Goal: Navigation & Orientation: Find specific page/section

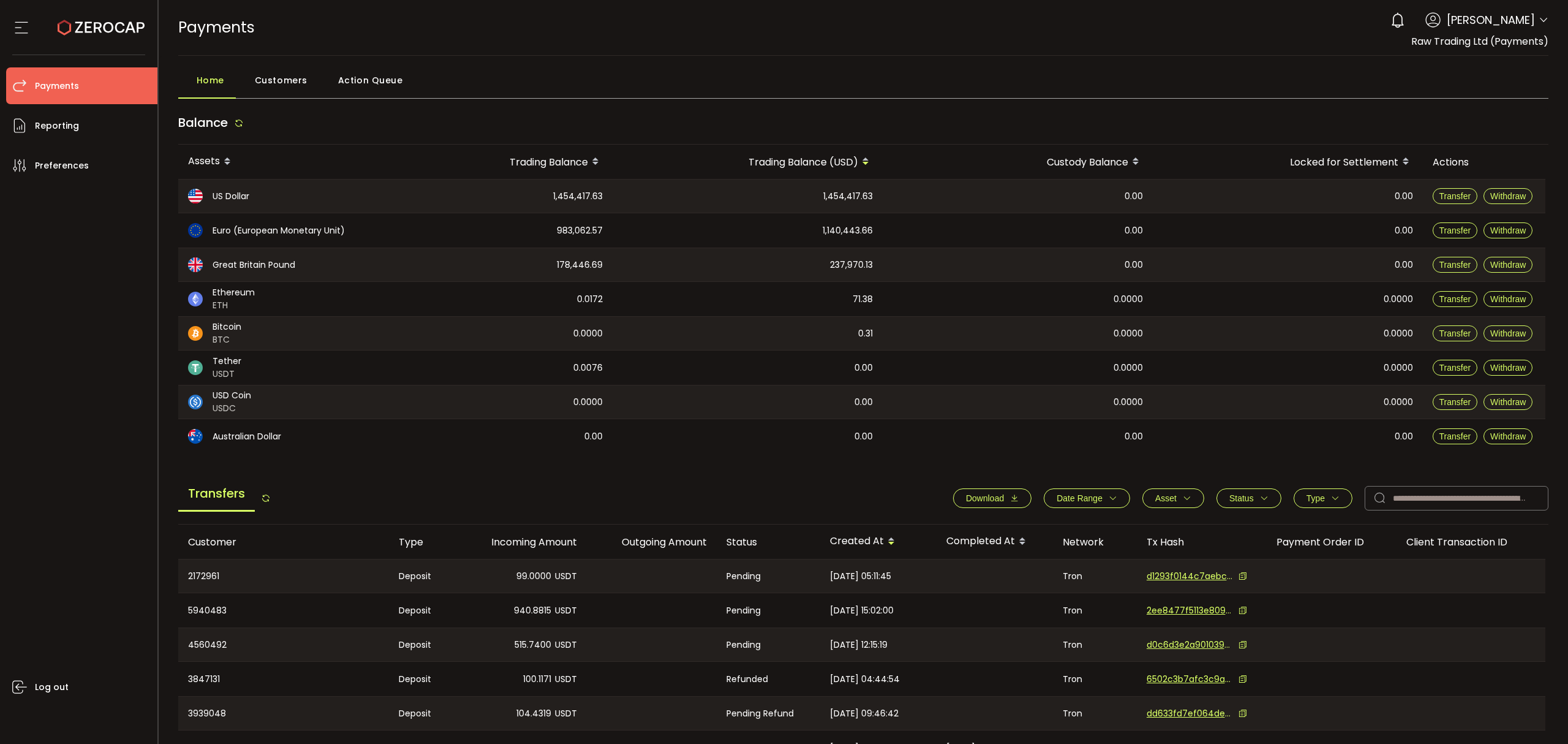
click at [1544, 18] on icon at bounding box center [1544, 20] width 9 height 9
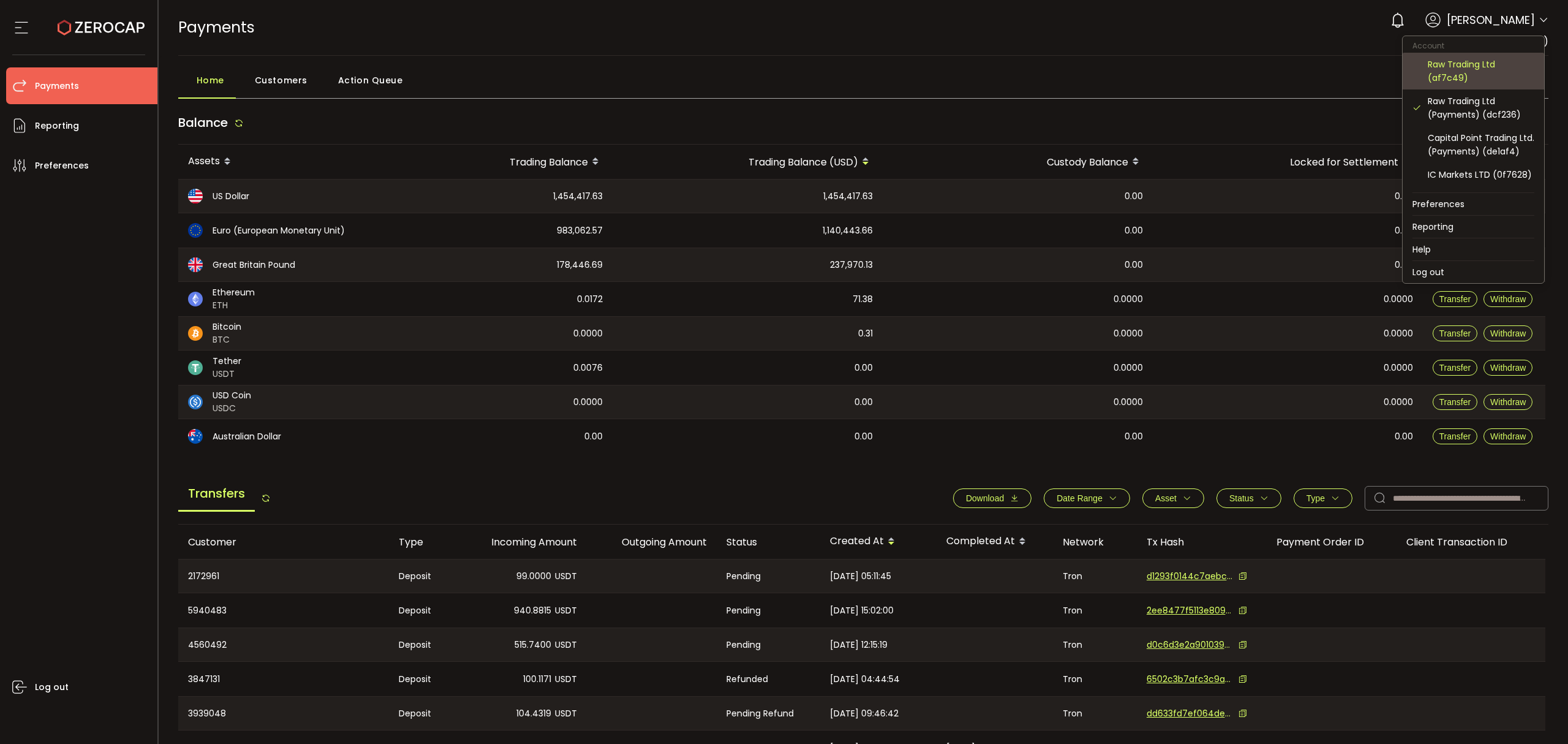
click at [1476, 59] on div "Raw Trading Ltd (af7c49)" at bounding box center [1482, 71] width 107 height 27
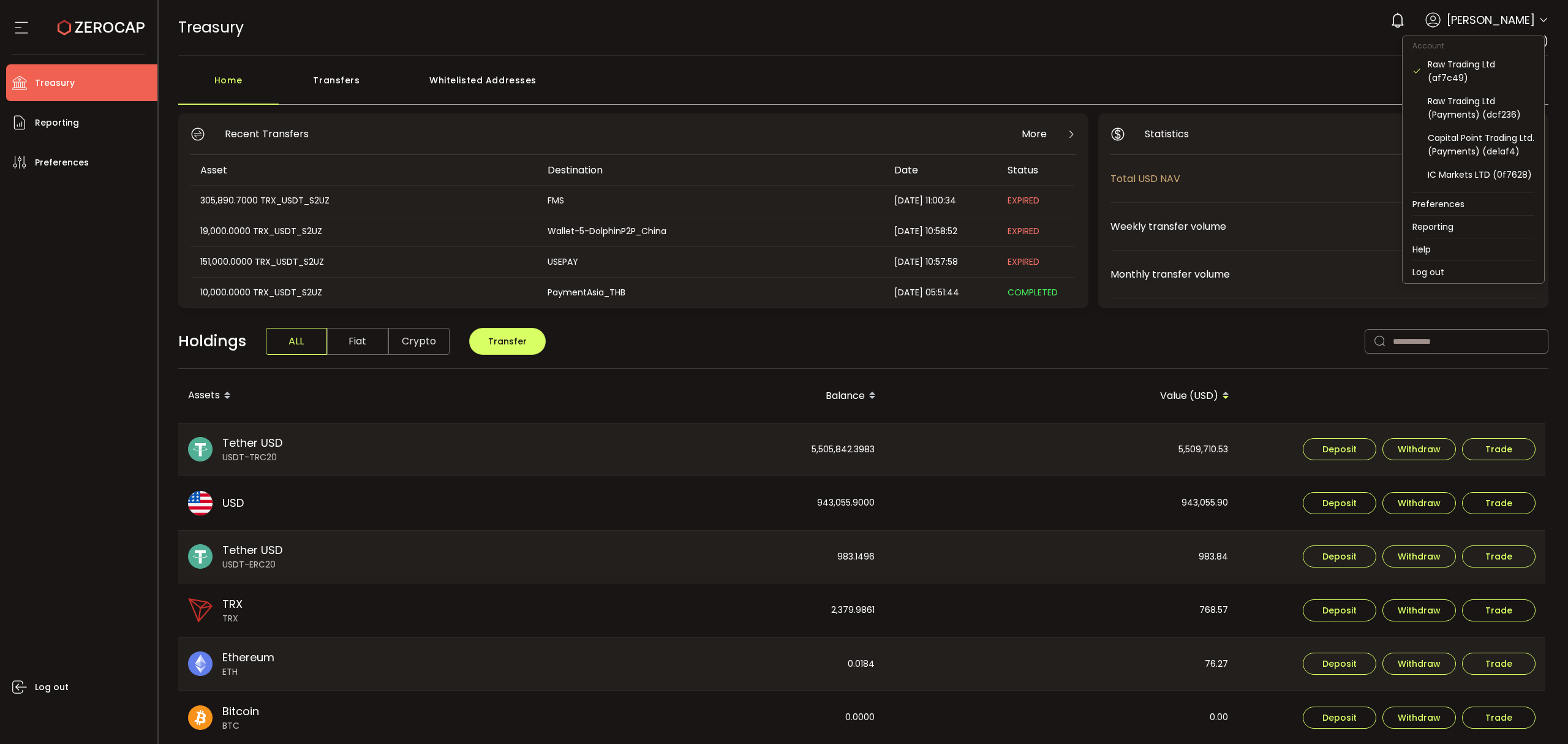
click at [1540, 17] on icon at bounding box center [1544, 20] width 9 height 9
click at [1499, 69] on div "Raw Trading Ltd (af7c49)" at bounding box center [1482, 71] width 107 height 27
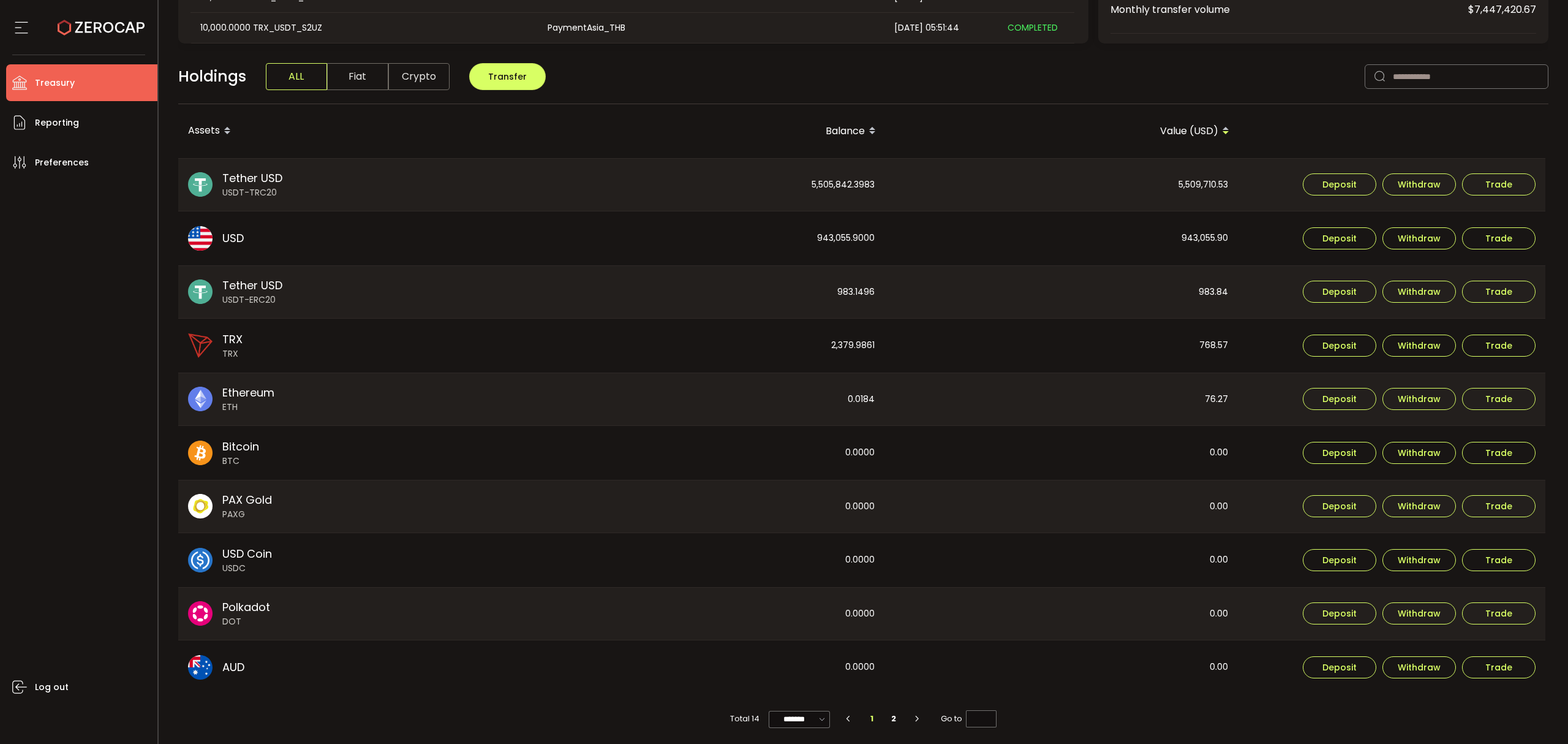
scroll to position [271, 0]
